Goal: Find specific page/section: Find specific page/section

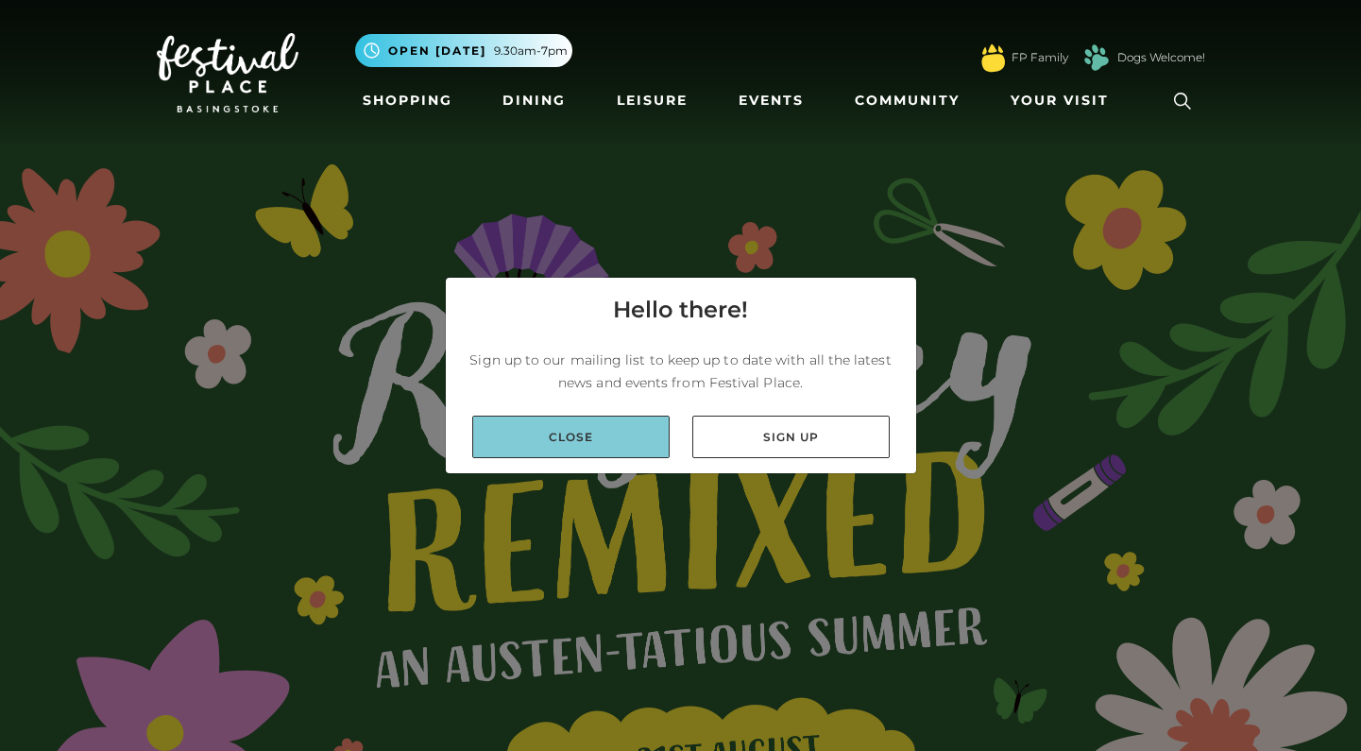
click at [608, 436] on link "Close" at bounding box center [570, 437] width 197 height 42
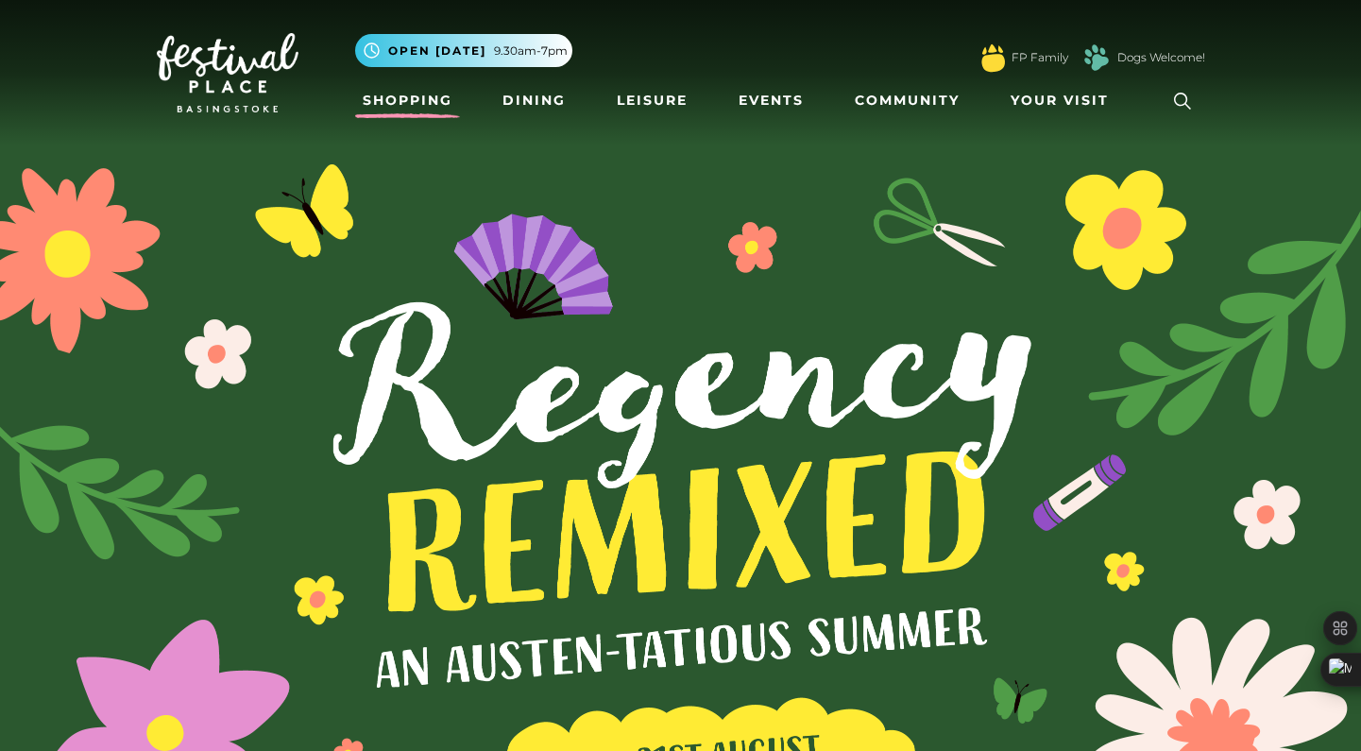
click at [425, 108] on link "Shopping" at bounding box center [407, 100] width 105 height 35
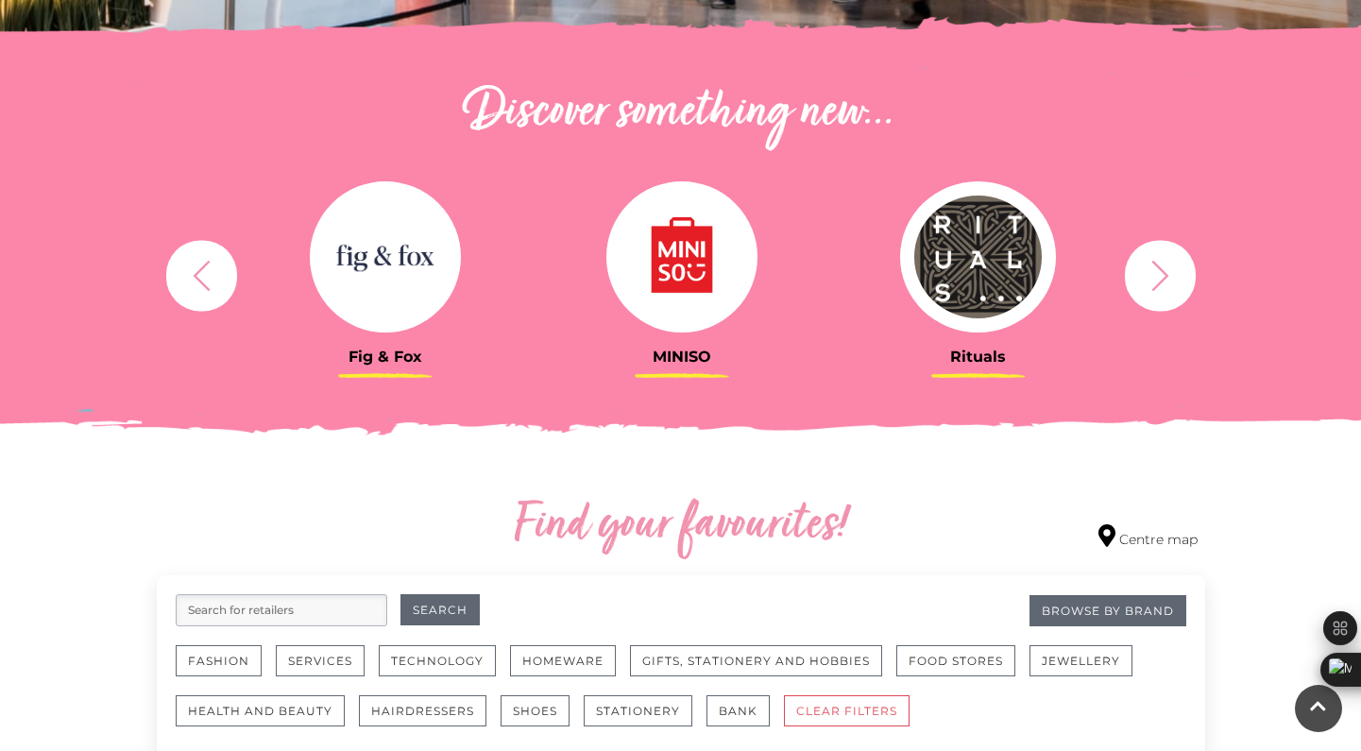
scroll to position [606, 0]
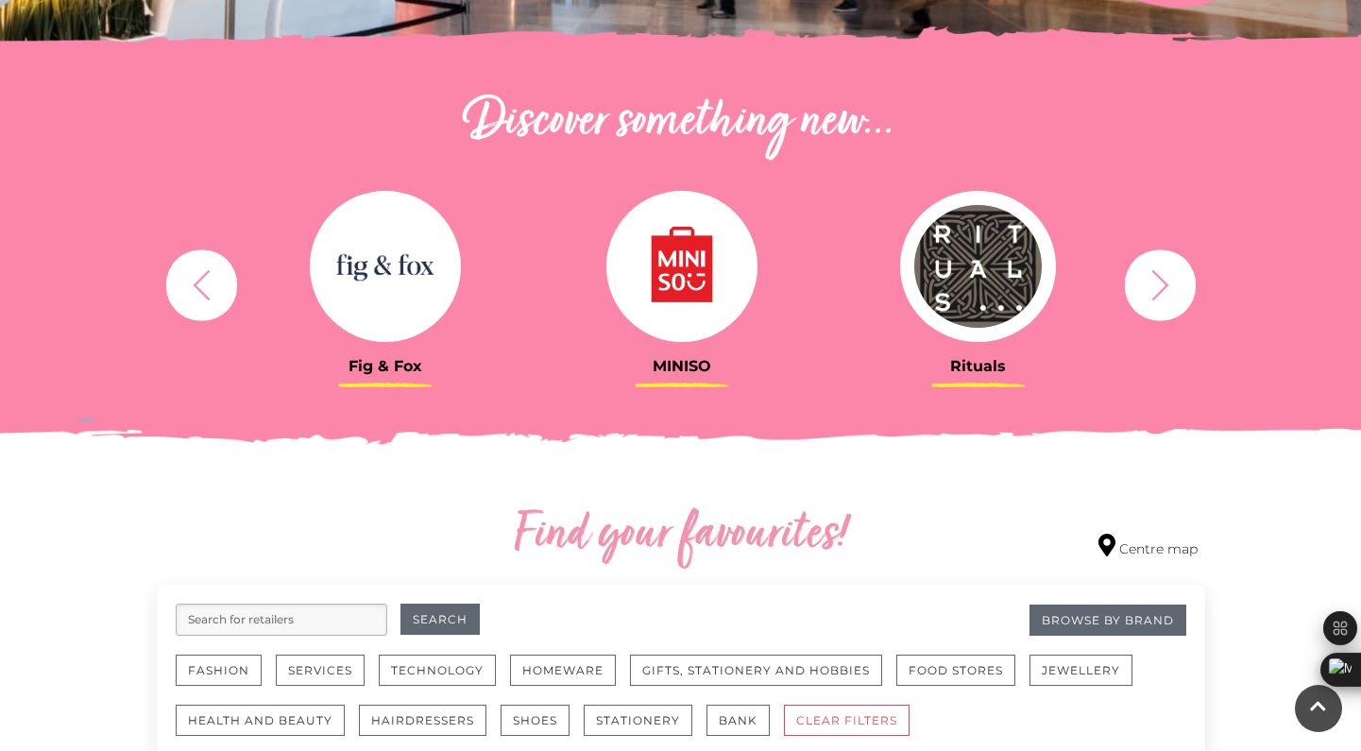
click at [371, 248] on img at bounding box center [385, 266] width 151 height 151
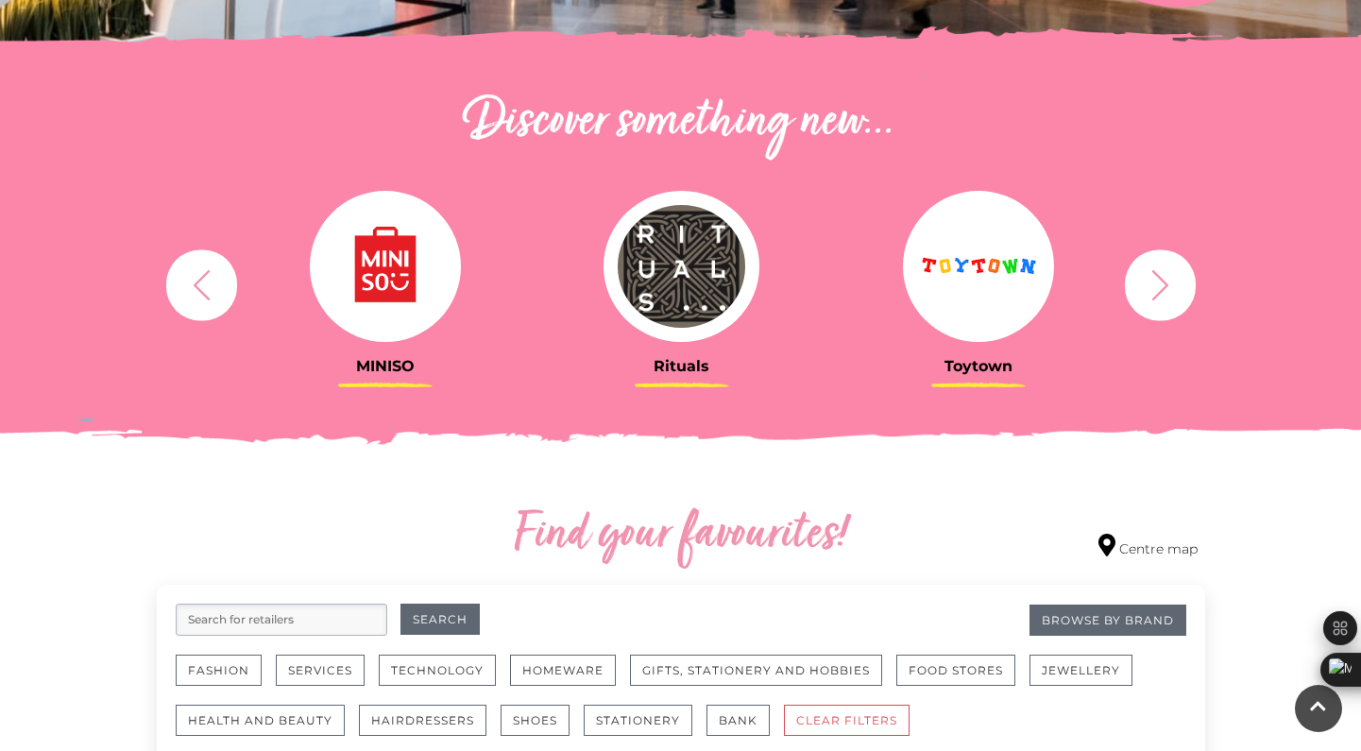
click at [188, 285] on icon "button" at bounding box center [201, 284] width 35 height 35
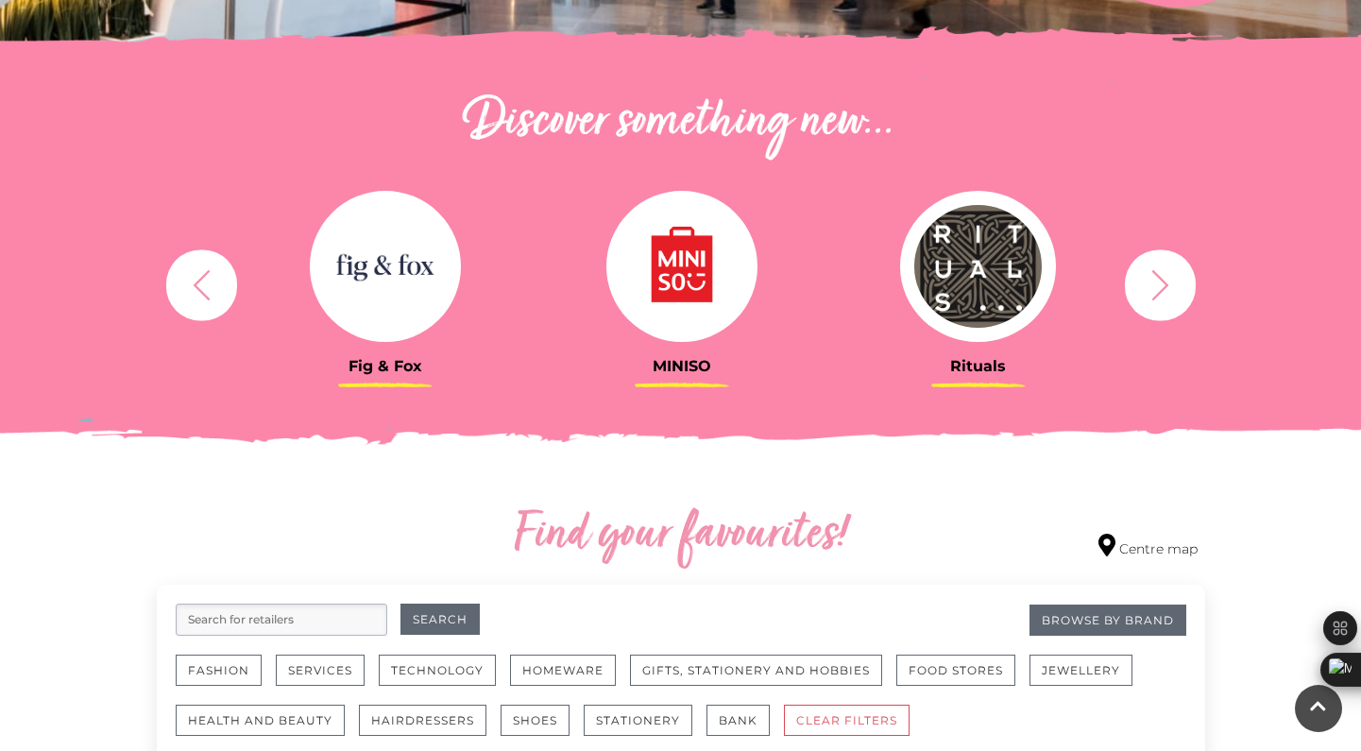
click at [197, 272] on icon "button" at bounding box center [201, 284] width 35 height 35
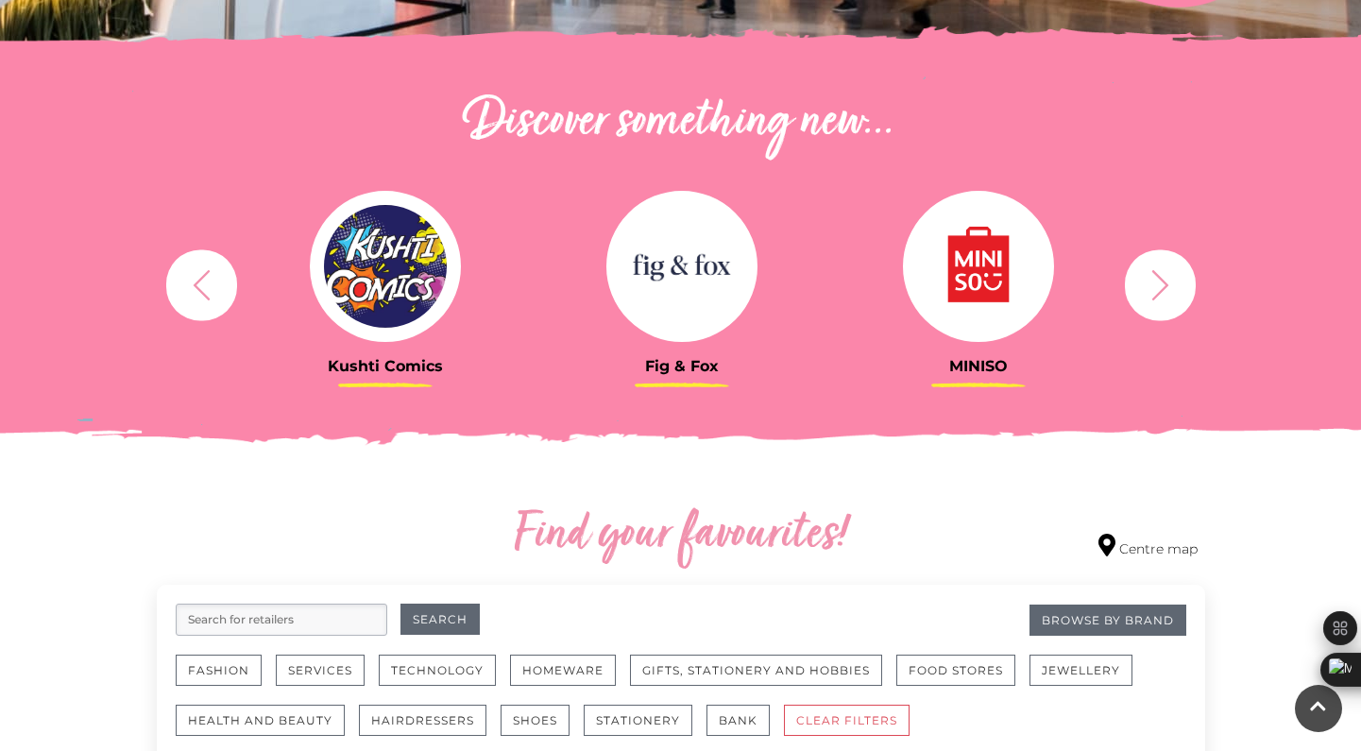
click at [200, 277] on icon "button" at bounding box center [201, 284] width 16 height 30
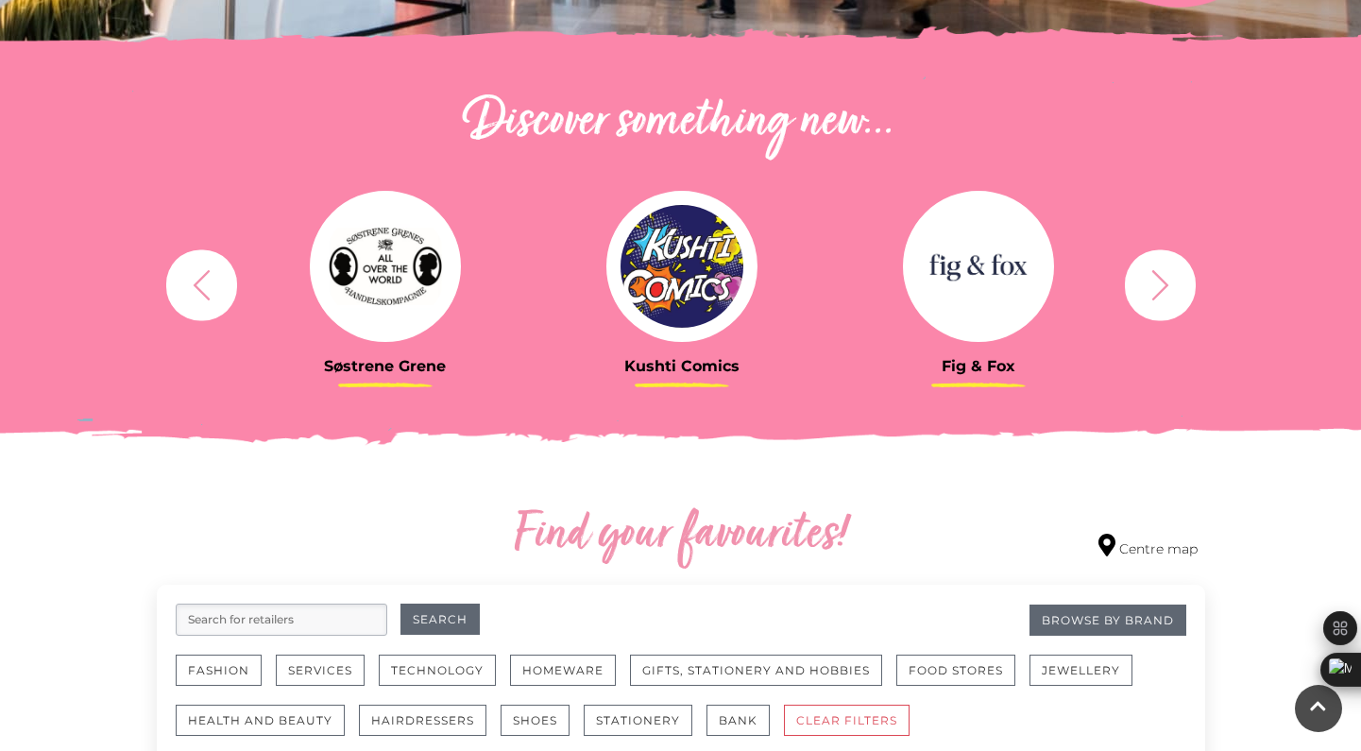
click at [201, 277] on icon "button" at bounding box center [201, 284] width 16 height 30
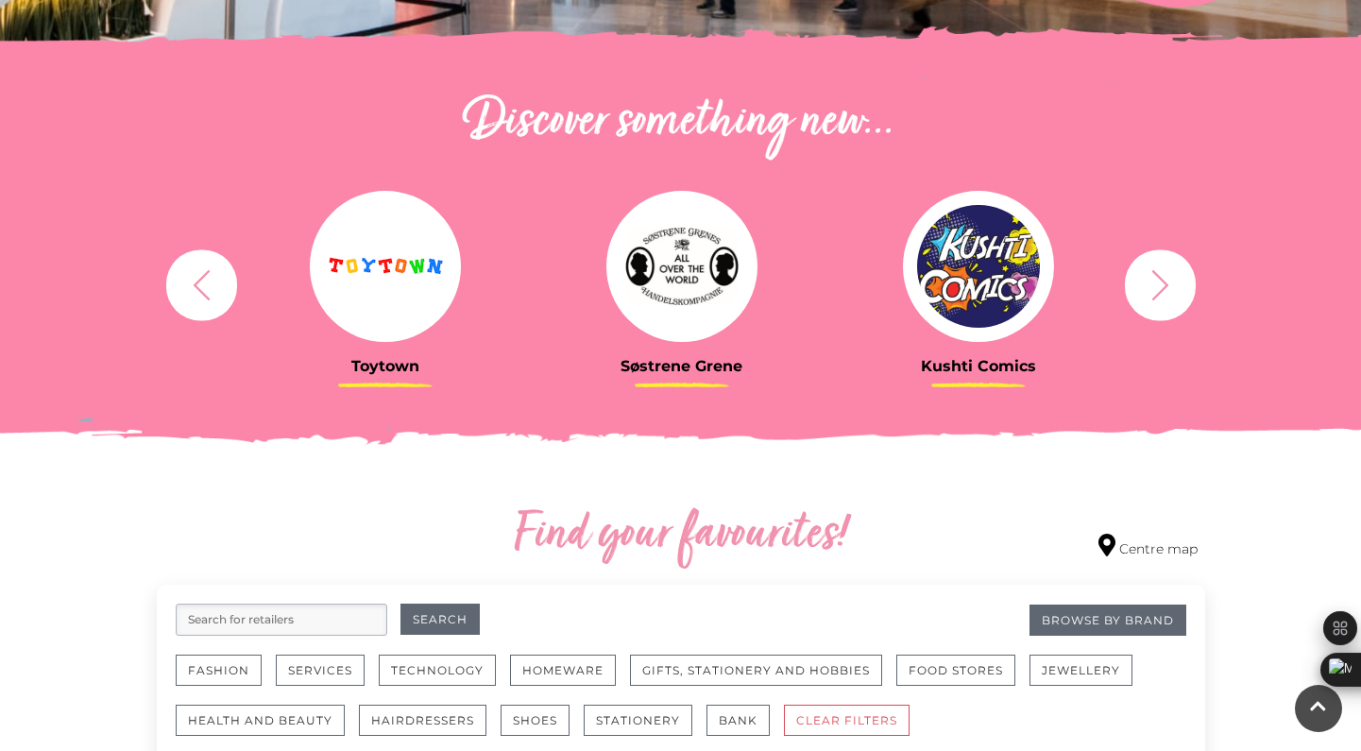
click at [685, 274] on img at bounding box center [681, 266] width 151 height 151
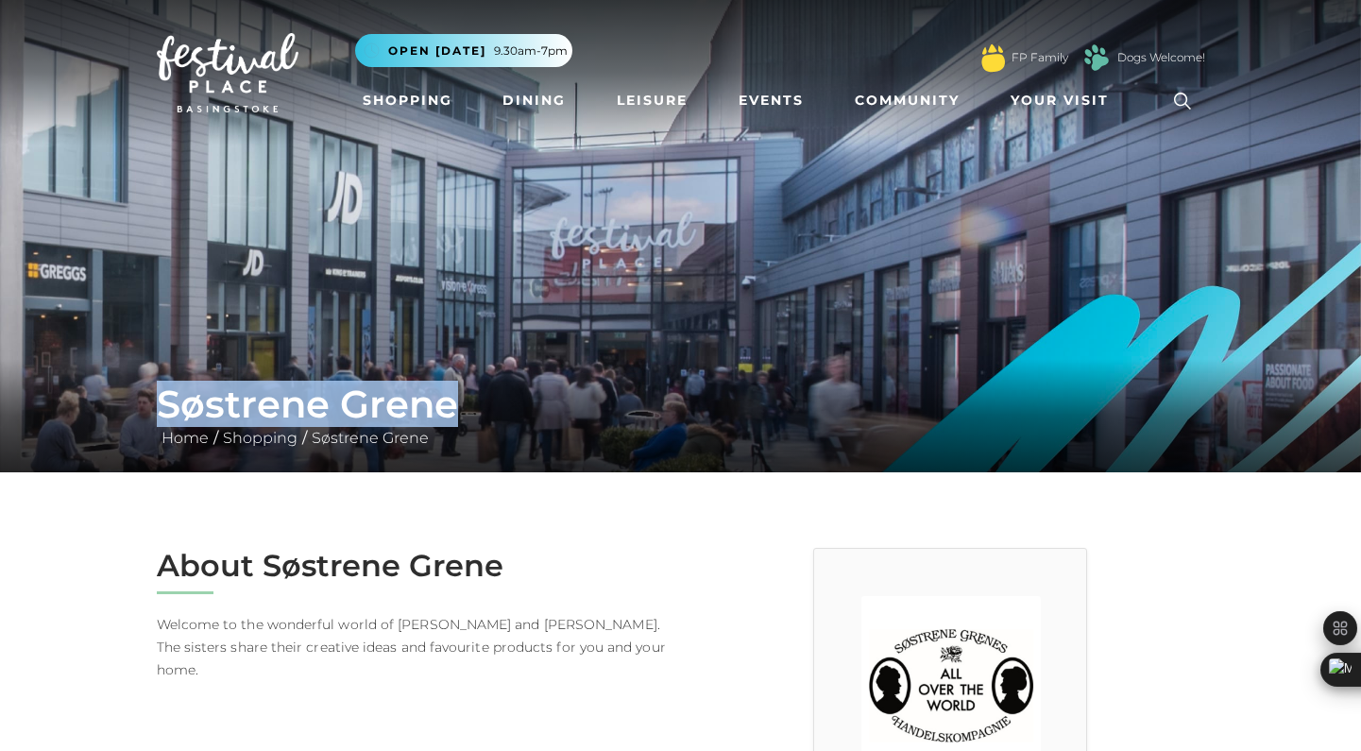
drag, startPoint x: 164, startPoint y: 399, endPoint x: 458, endPoint y: 402, distance: 293.7
click at [458, 402] on h1 "Søstrene Grene" at bounding box center [681, 404] width 1048 height 45
copy h1 "Søstrene Grene"
